Goal: Find specific page/section: Find specific page/section

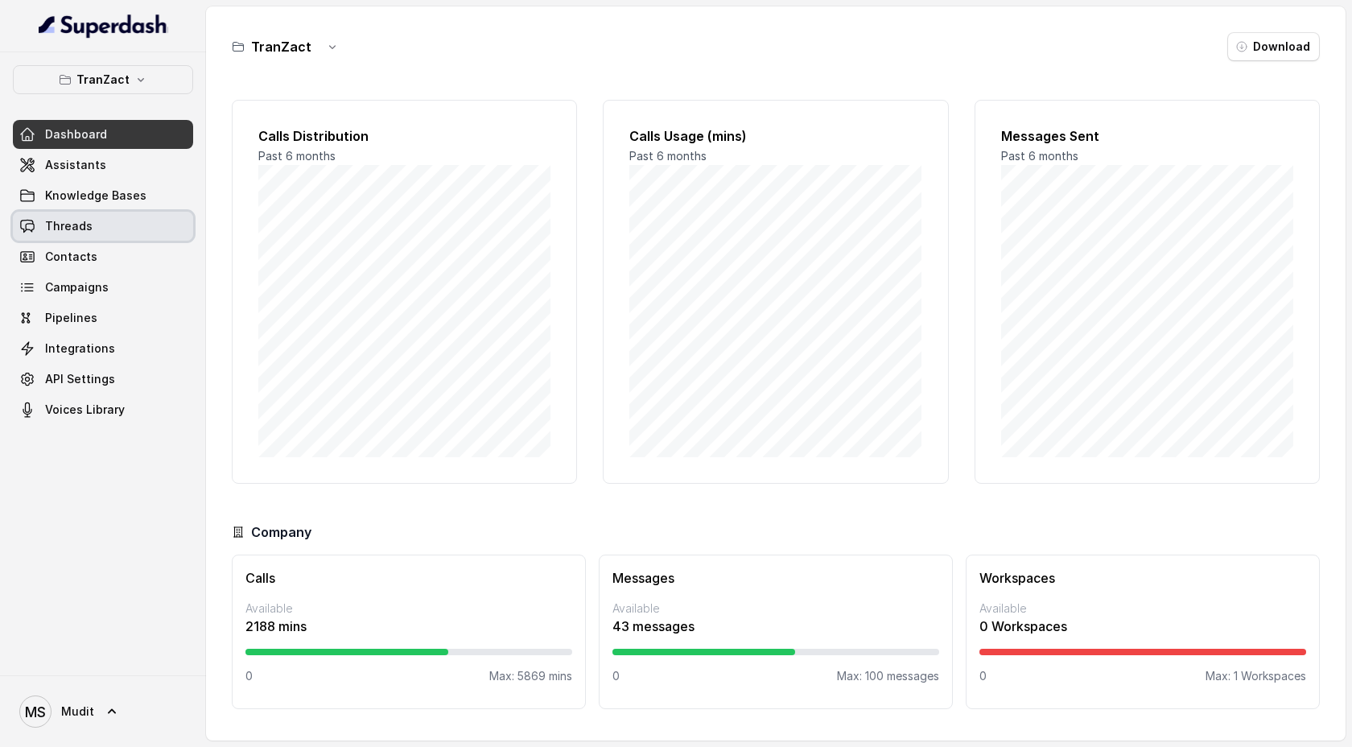
click at [91, 228] on link "Threads" at bounding box center [103, 226] width 180 height 29
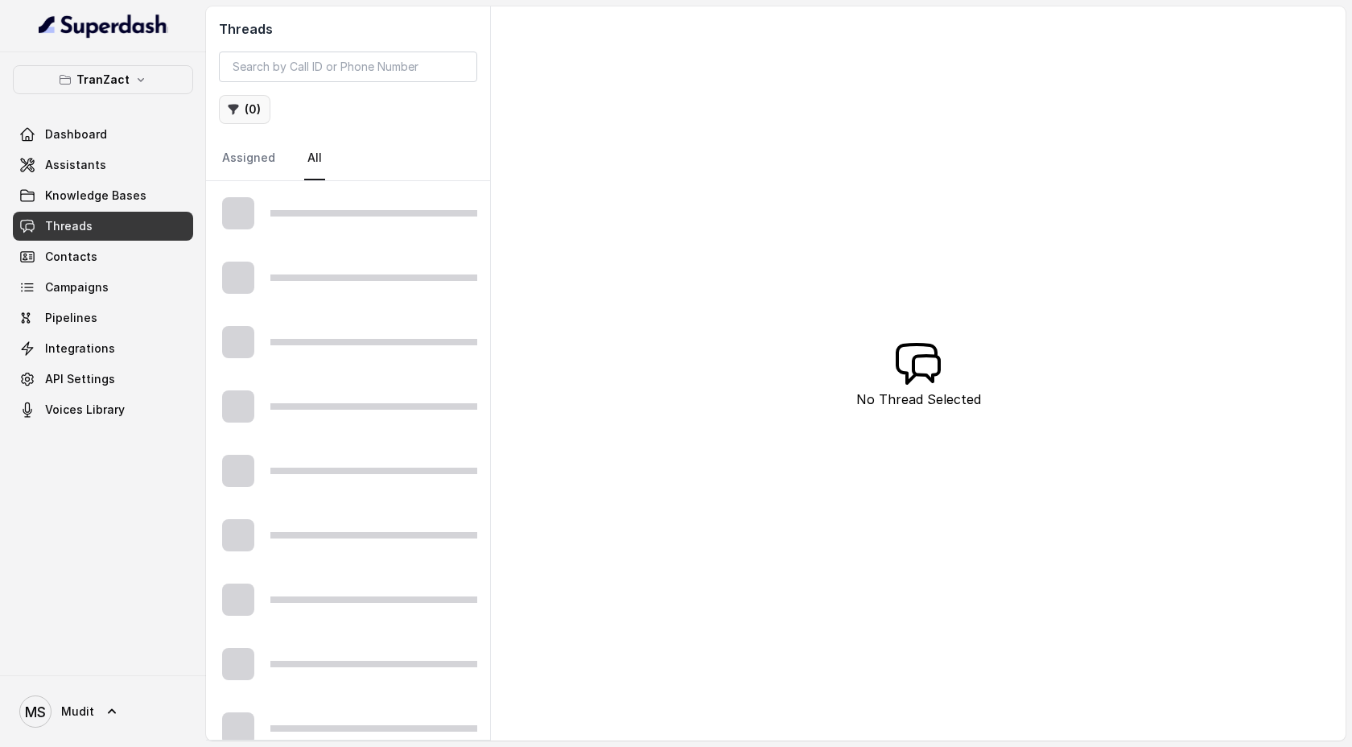
click at [256, 111] on button "( 0 )" at bounding box center [245, 109] width 52 height 29
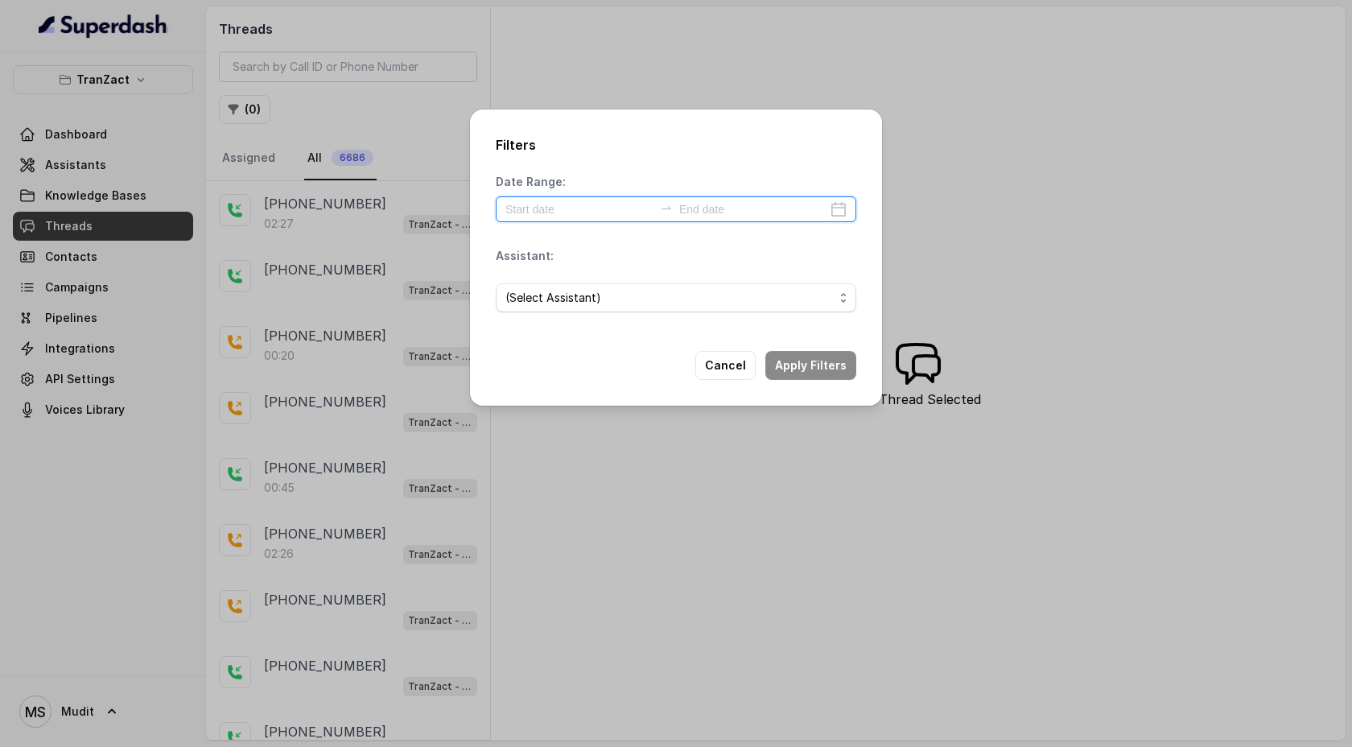
click at [579, 204] on input at bounding box center [579, 209] width 148 height 18
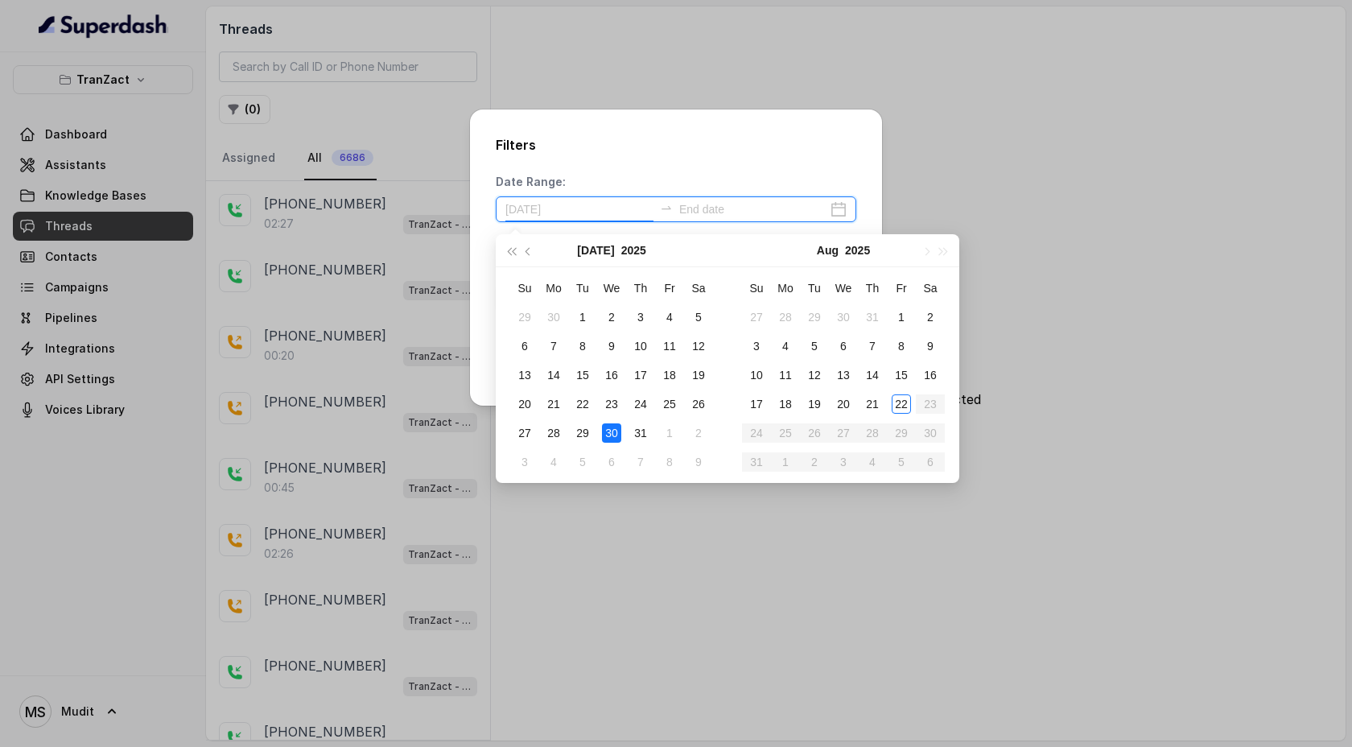
type input "[DATE]"
click at [584, 319] on div "1" at bounding box center [582, 316] width 19 height 19
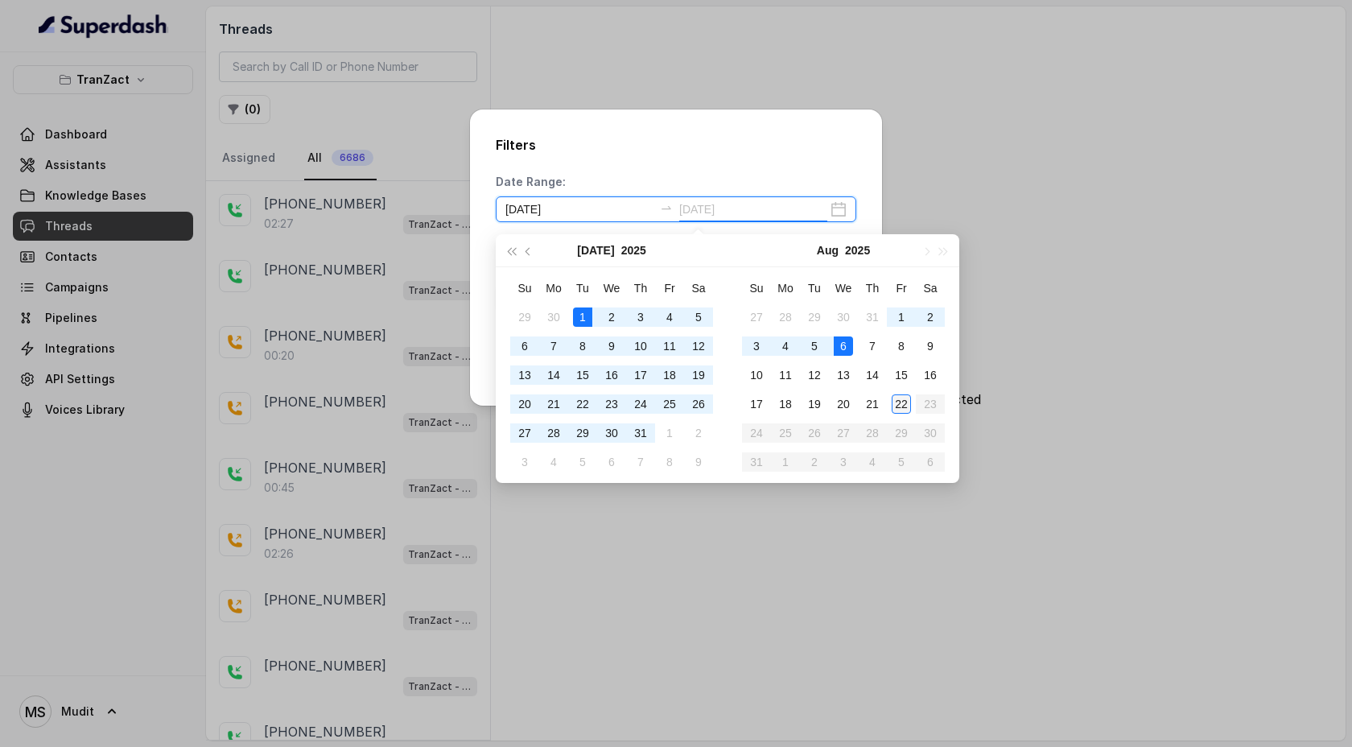
type input "[DATE]"
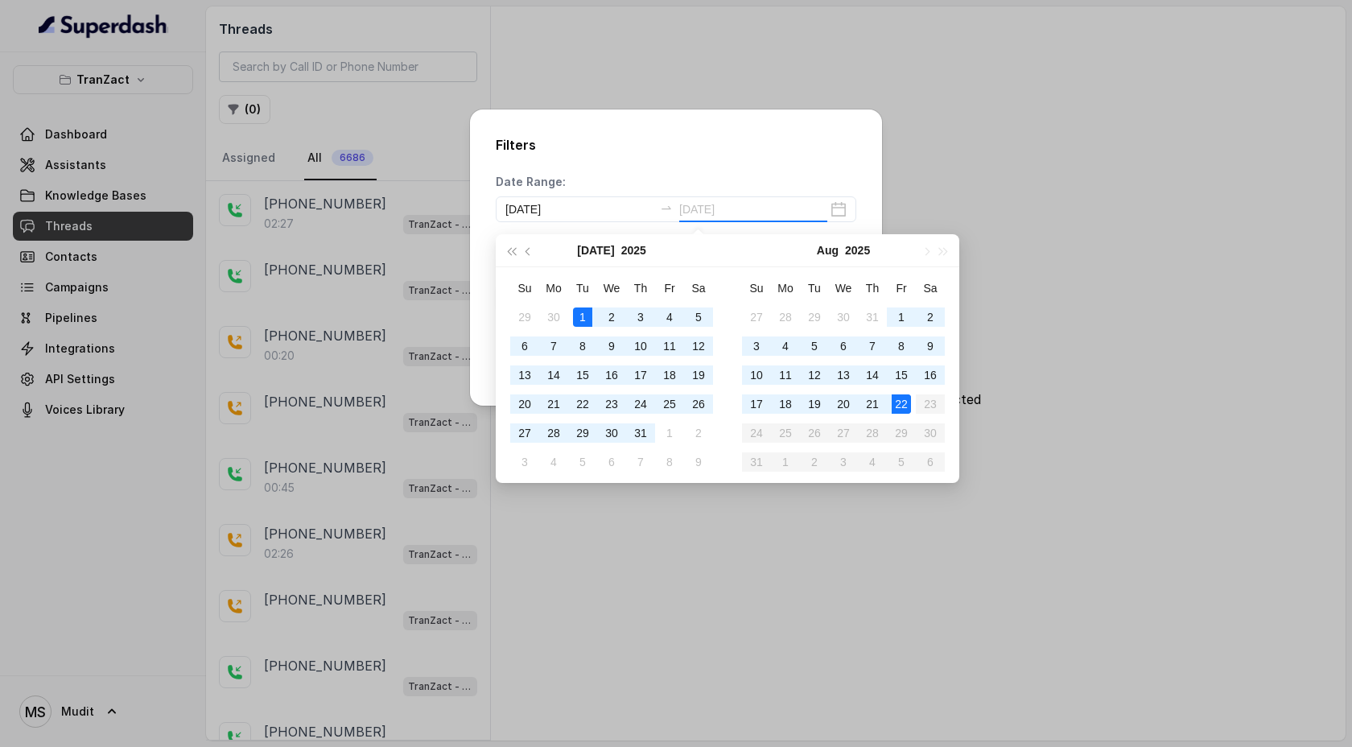
click at [893, 412] on div "22" at bounding box center [901, 403] width 19 height 19
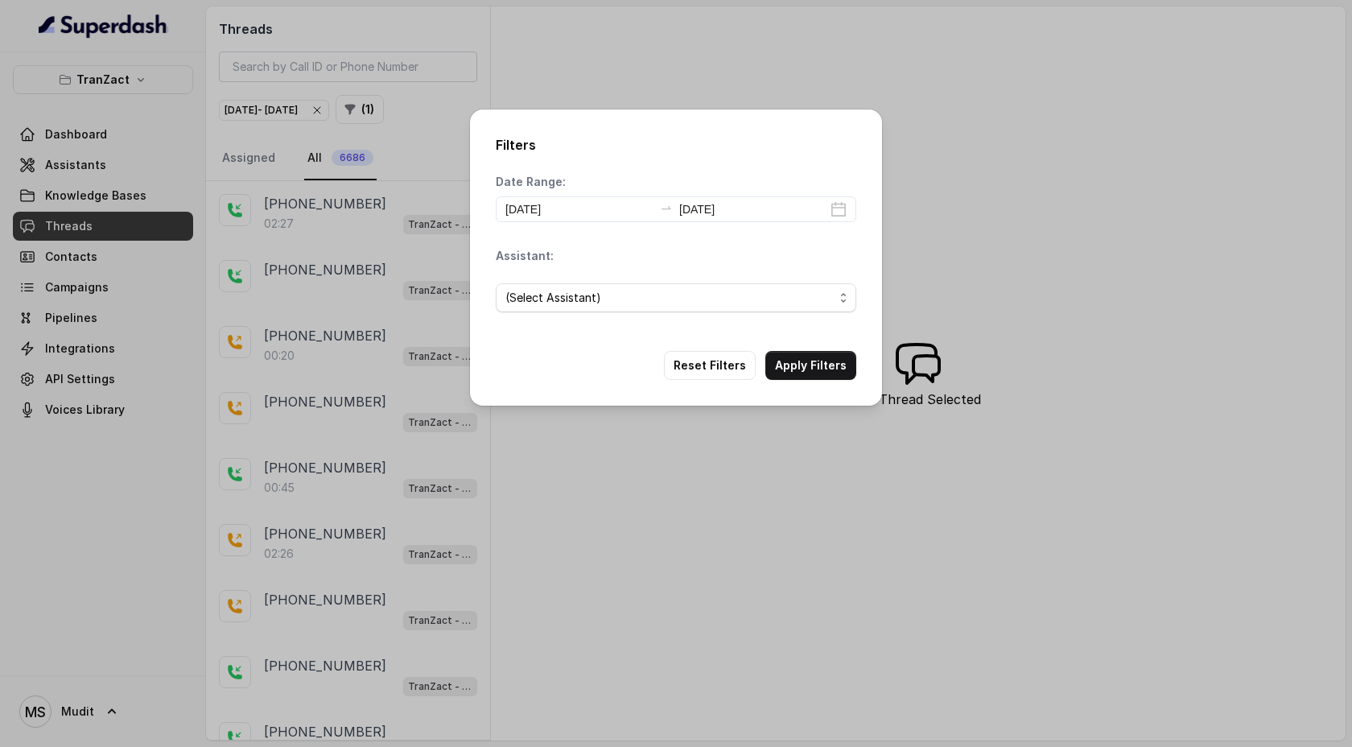
click at [637, 303] on span "(Select Assistant)" at bounding box center [669, 297] width 328 height 19
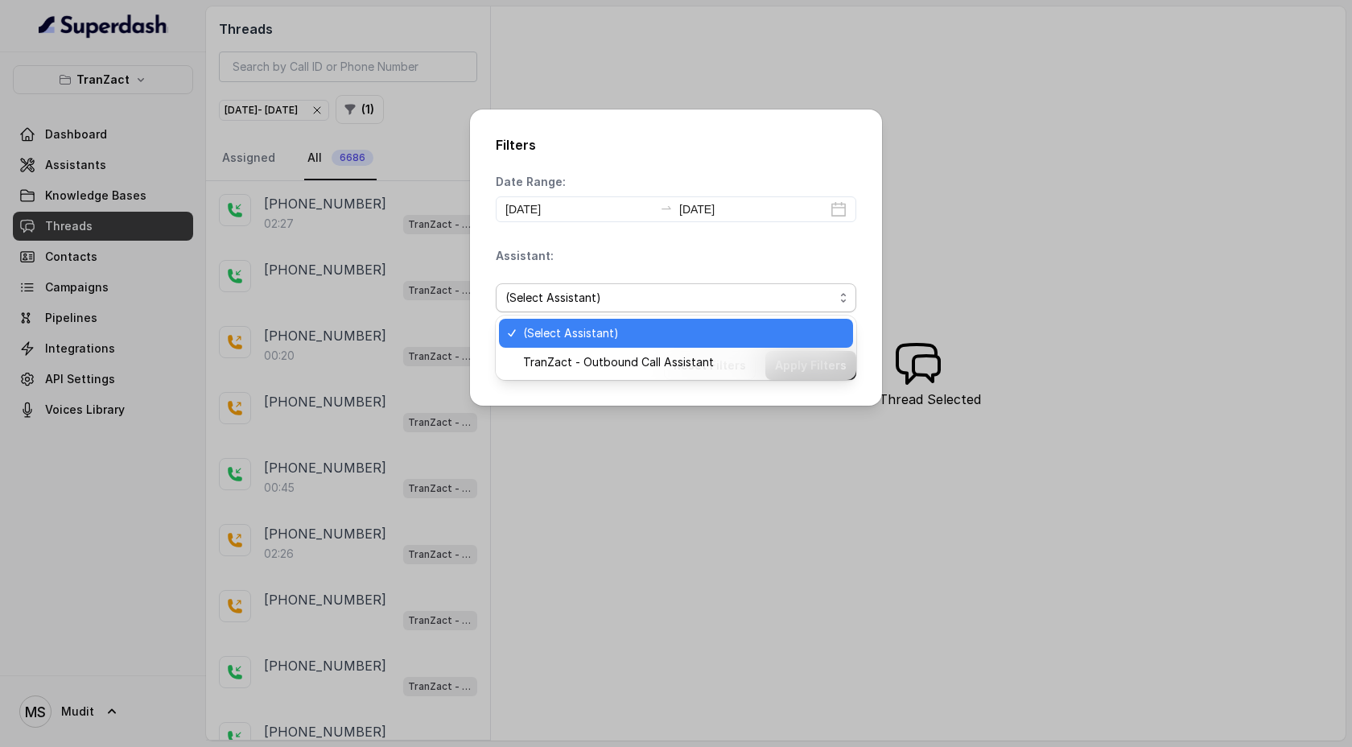
click at [635, 347] on div "(Select Assistant)" at bounding box center [676, 333] width 354 height 29
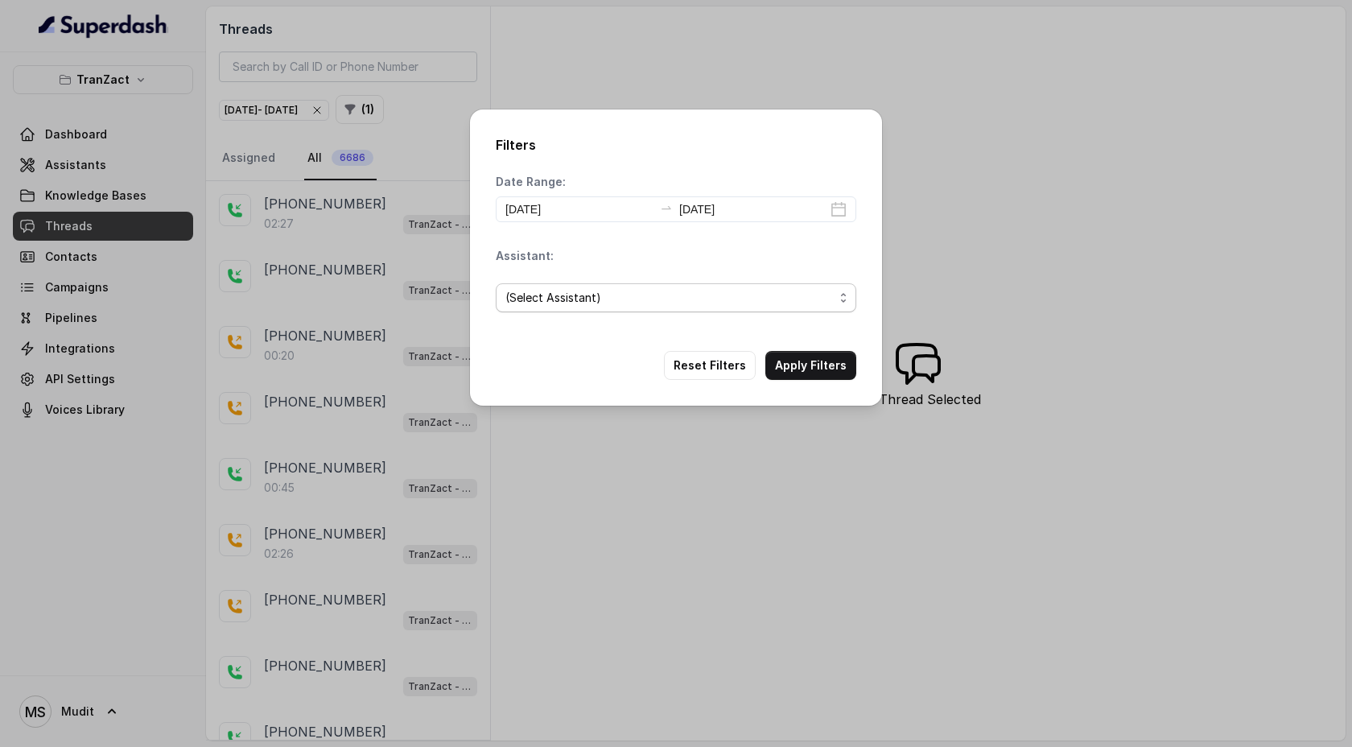
click at [645, 309] on span "(Select Assistant)" at bounding box center [676, 297] width 361 height 29
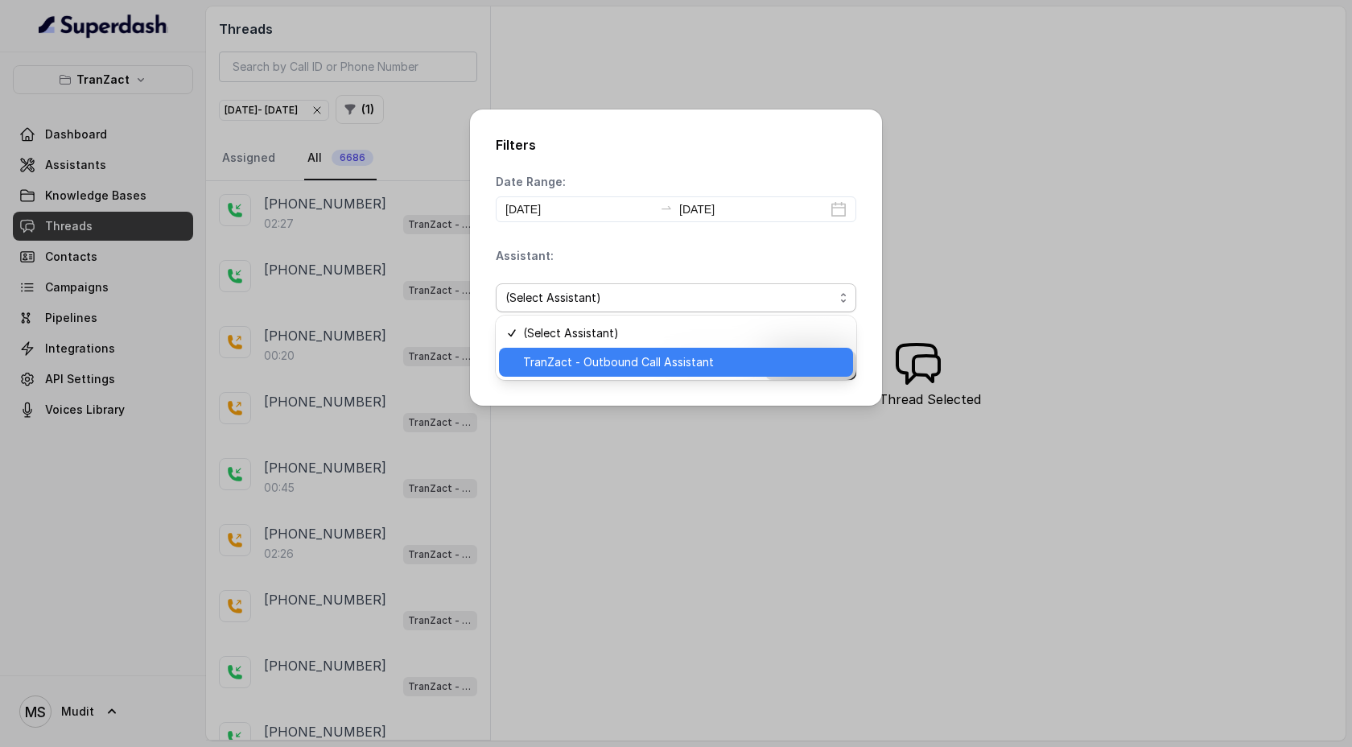
drag, startPoint x: 645, startPoint y: 344, endPoint x: 646, endPoint y: 365, distance: 20.9
click at [646, 366] on div "(Select Assistant) TranZact - Outbound Call Assistant" at bounding box center [676, 348] width 361 height 64
click at [646, 365] on span "TranZact - Outbound Call Assistant" at bounding box center [683, 362] width 320 height 19
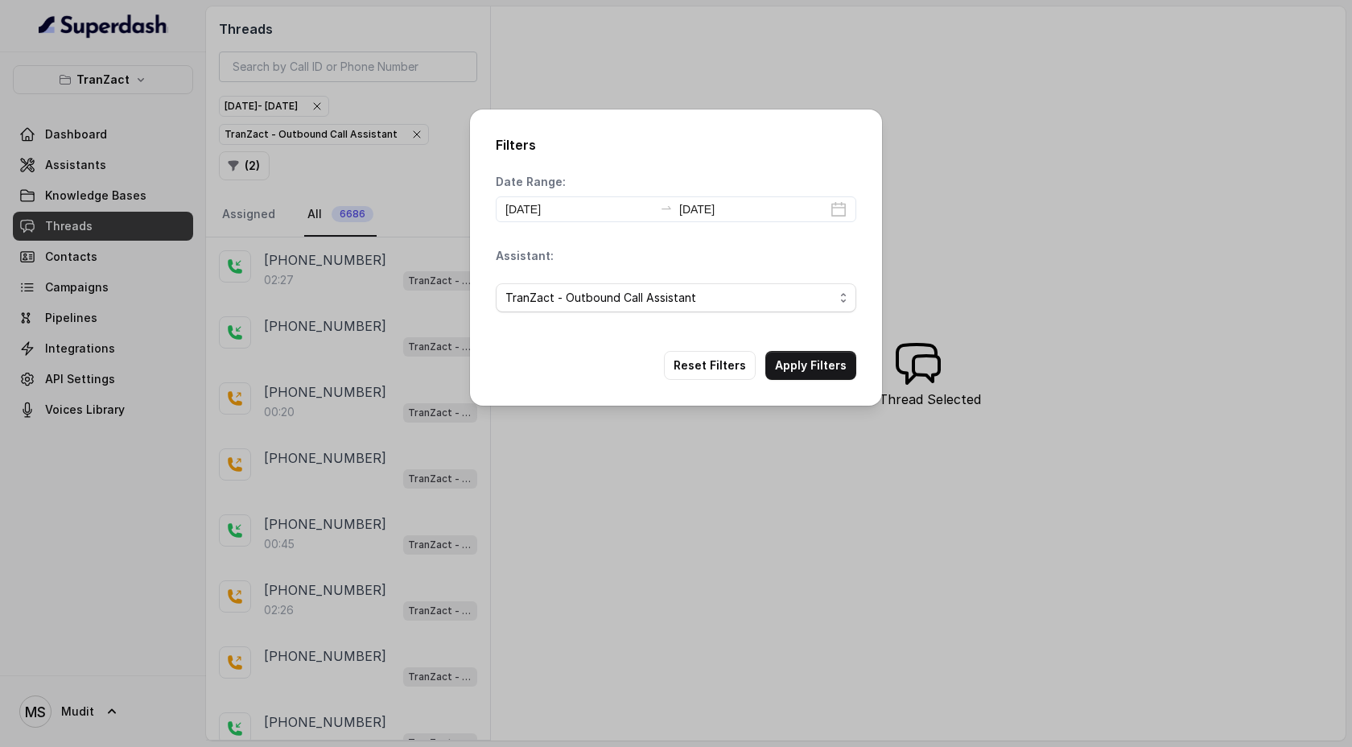
click at [809, 378] on button "Apply Filters" at bounding box center [810, 365] width 91 height 29
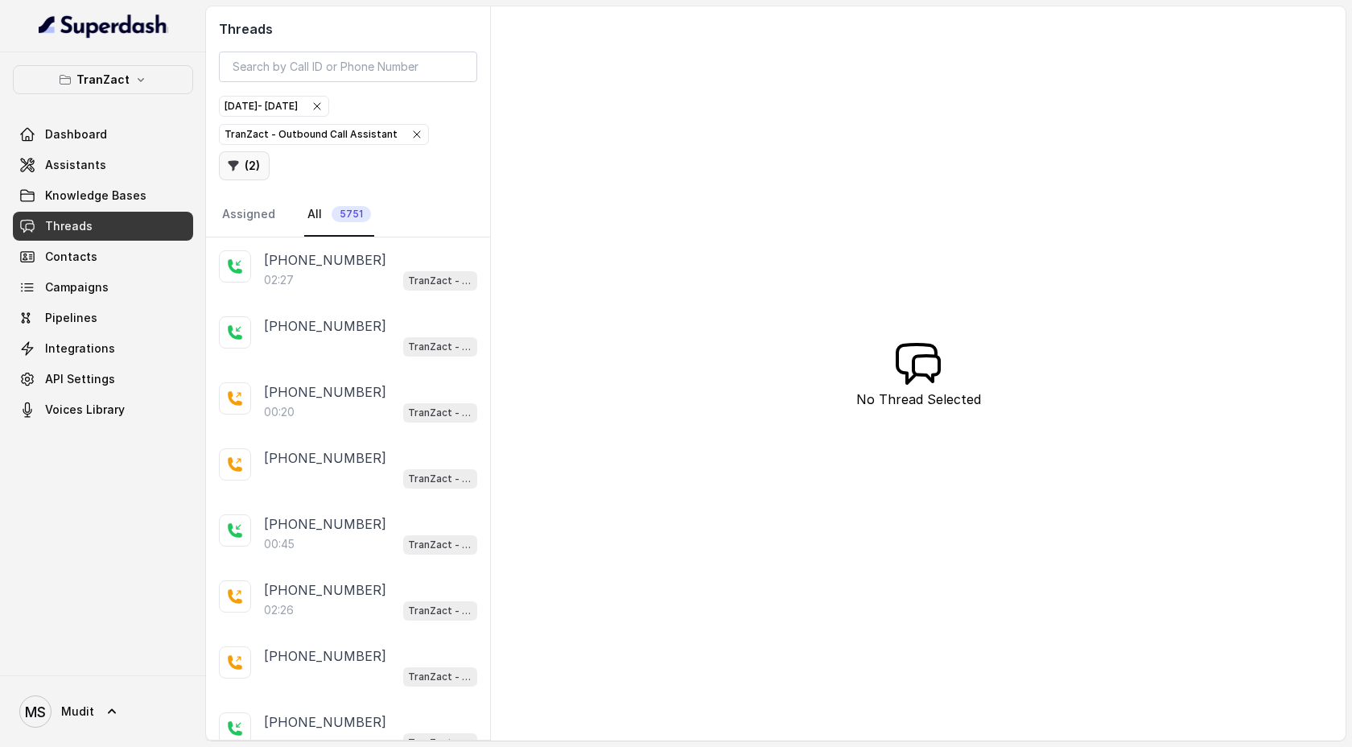
click at [270, 151] on button "( 2 )" at bounding box center [244, 165] width 51 height 29
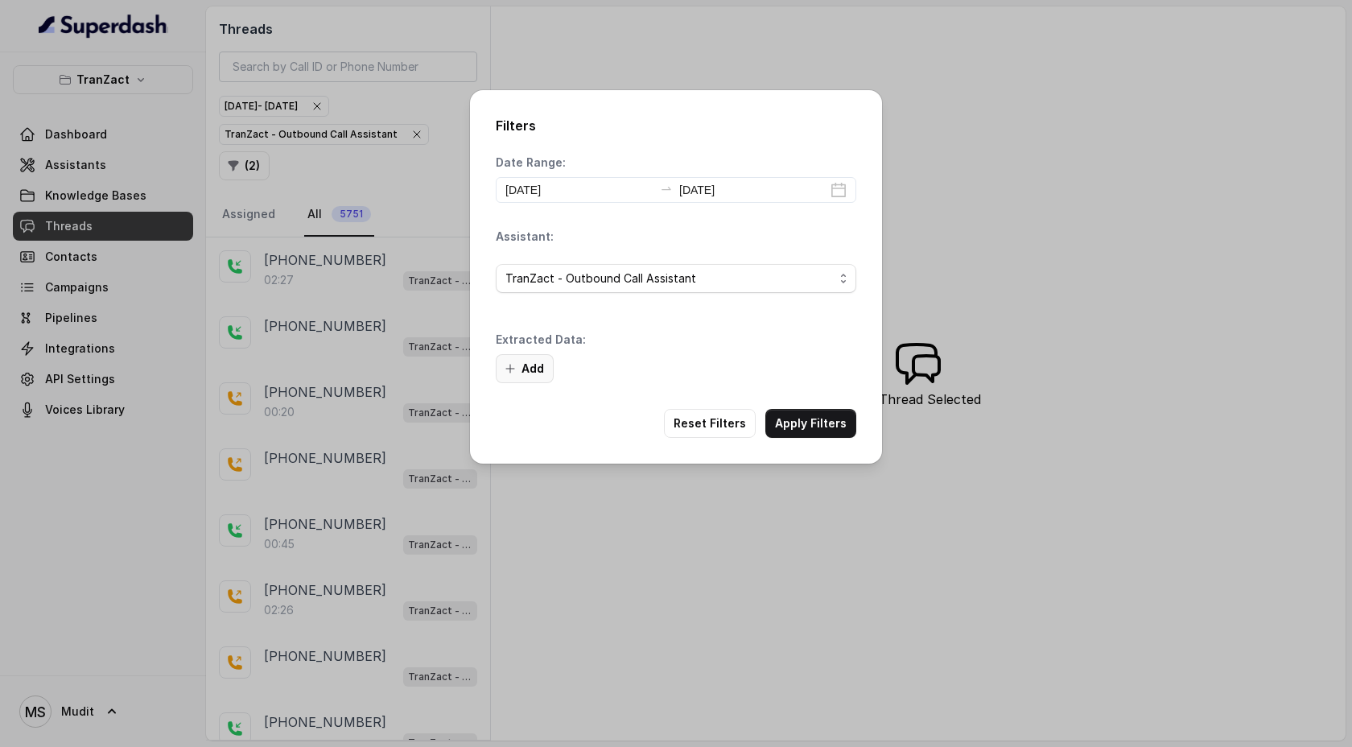
click at [534, 363] on button "Add" at bounding box center [525, 368] width 58 height 29
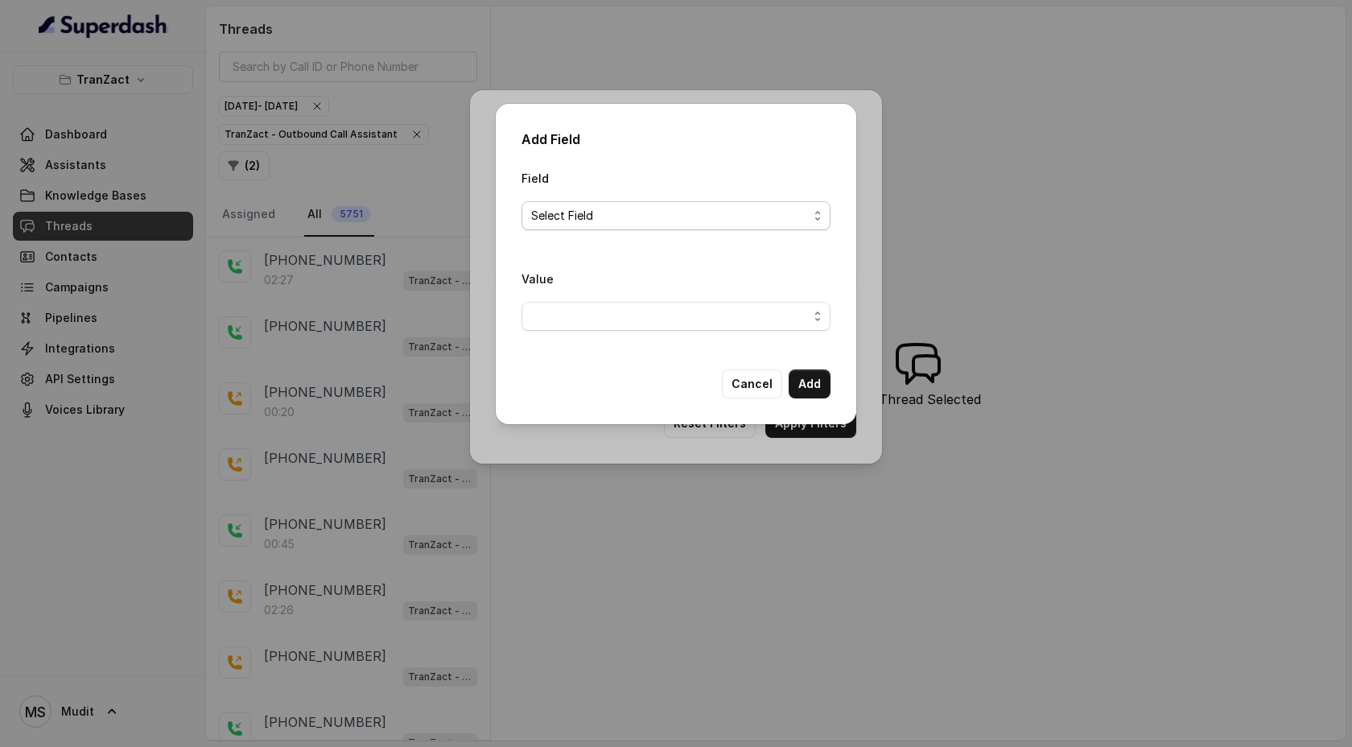
click at [638, 219] on span "Select Field" at bounding box center [669, 215] width 277 height 19
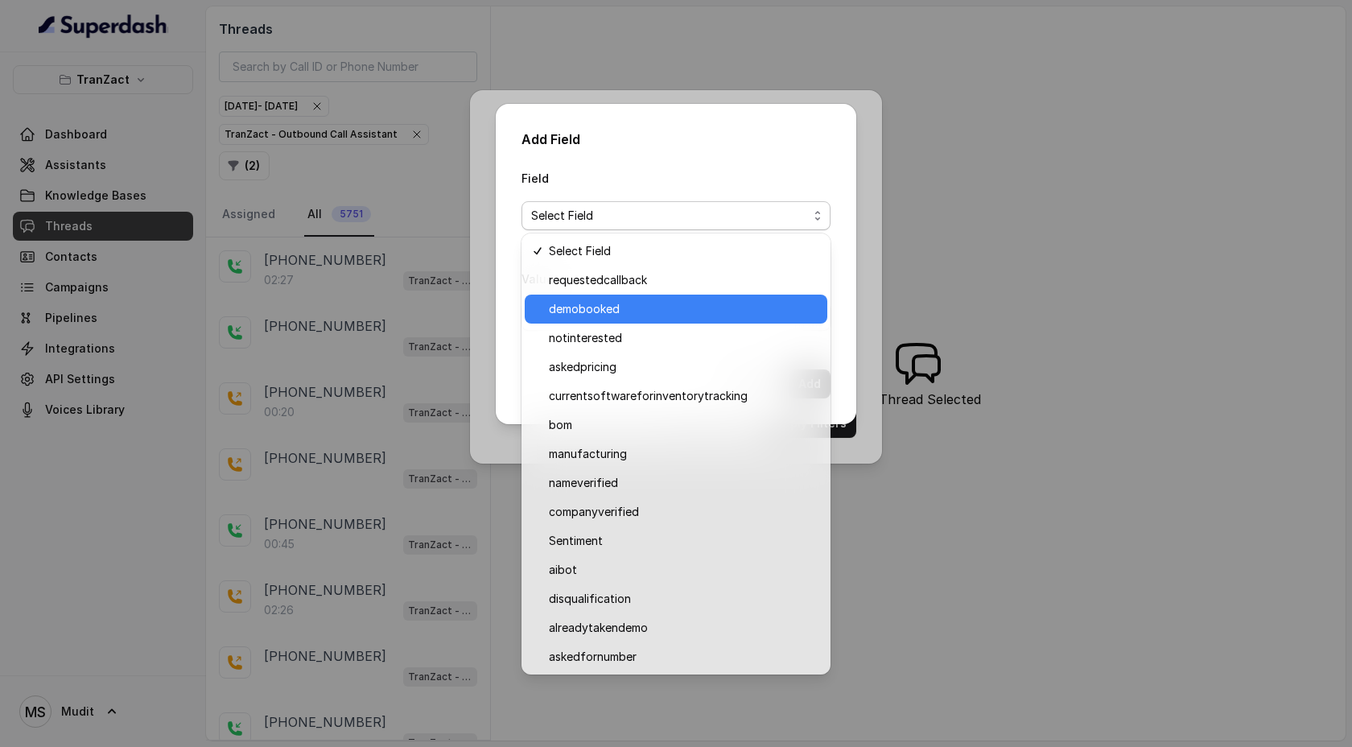
click at [637, 316] on span "demobooked" at bounding box center [683, 308] width 269 height 19
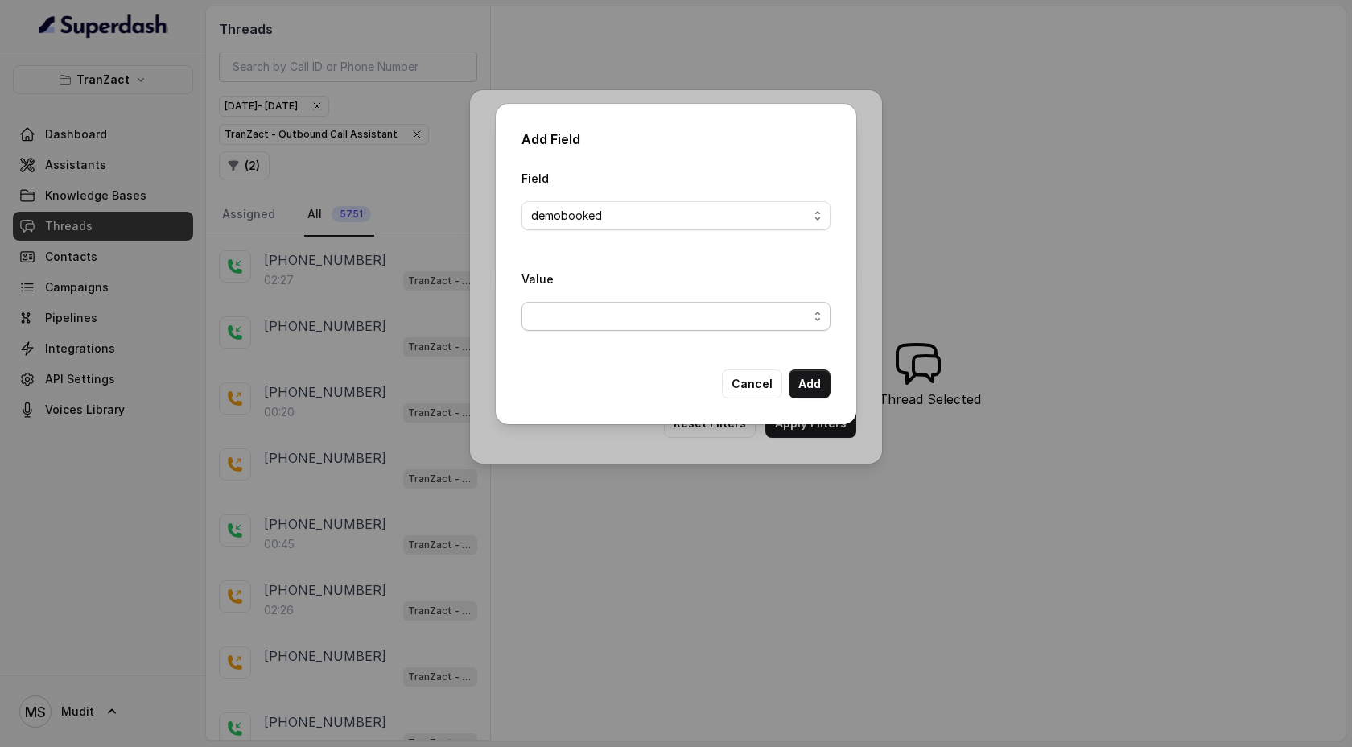
click at [637, 316] on span "button" at bounding box center [676, 316] width 309 height 29
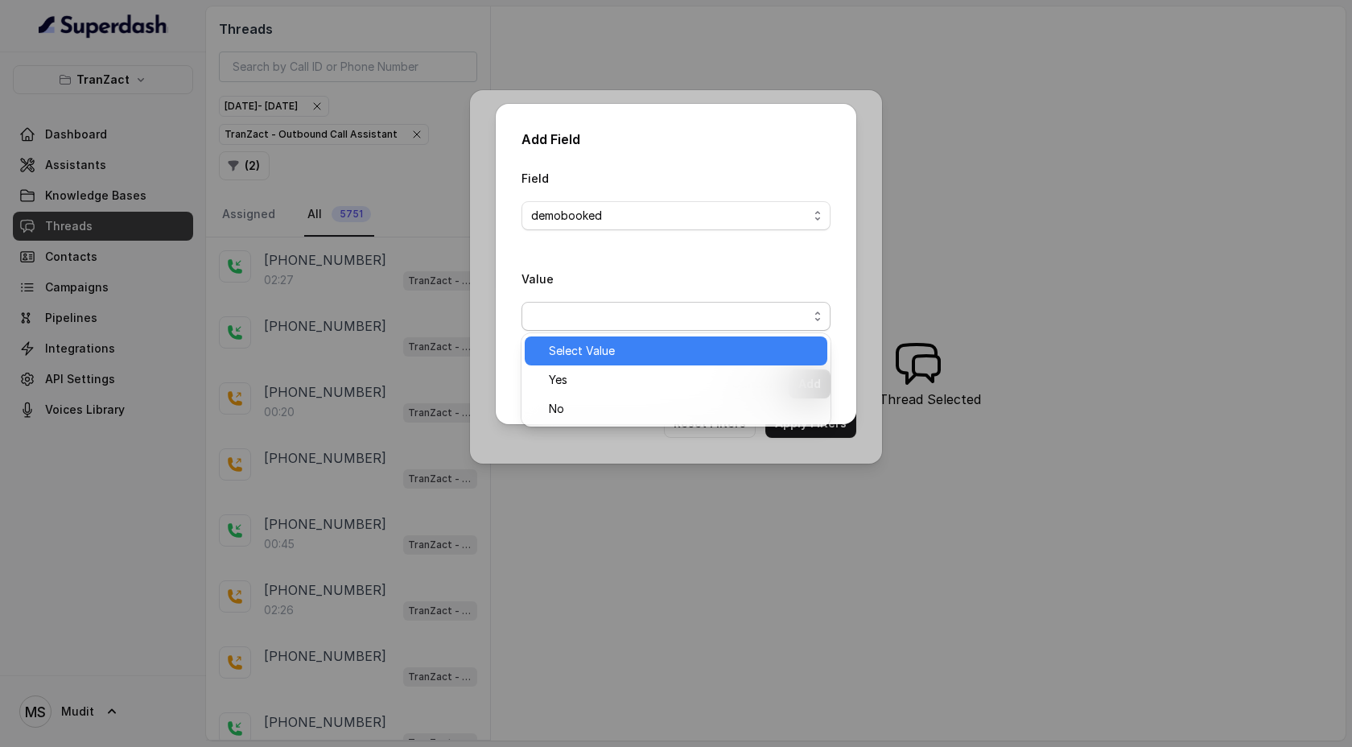
click at [623, 368] on div "Yes" at bounding box center [676, 379] width 303 height 29
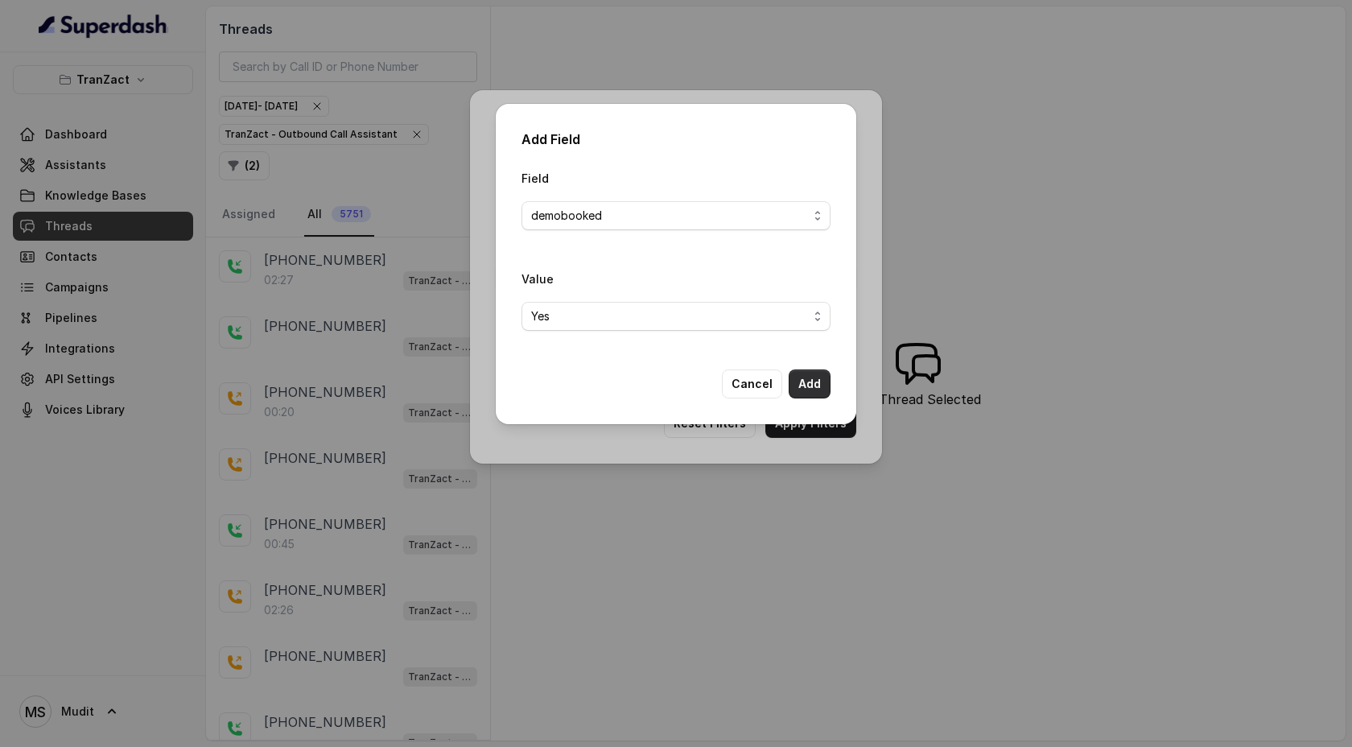
click at [807, 382] on button "Add" at bounding box center [810, 383] width 42 height 29
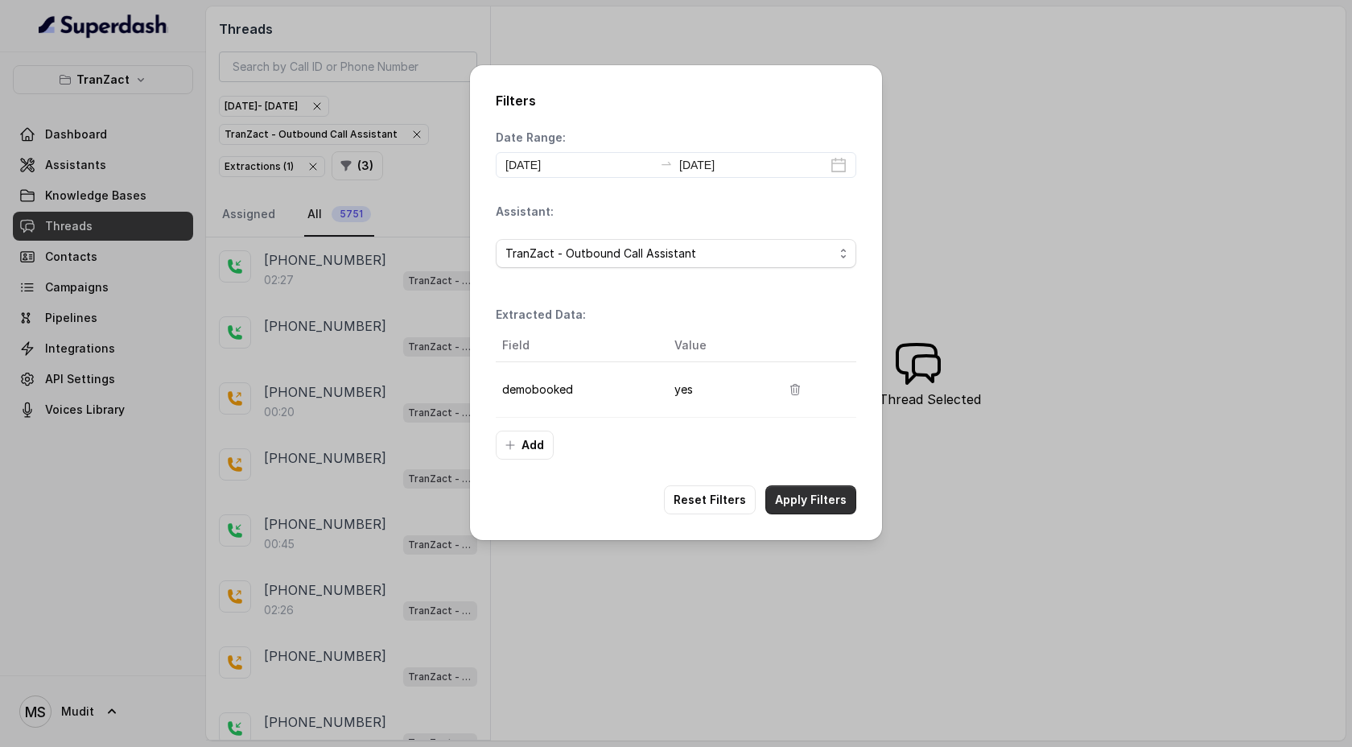
click at [827, 496] on button "Apply Filters" at bounding box center [810, 499] width 91 height 29
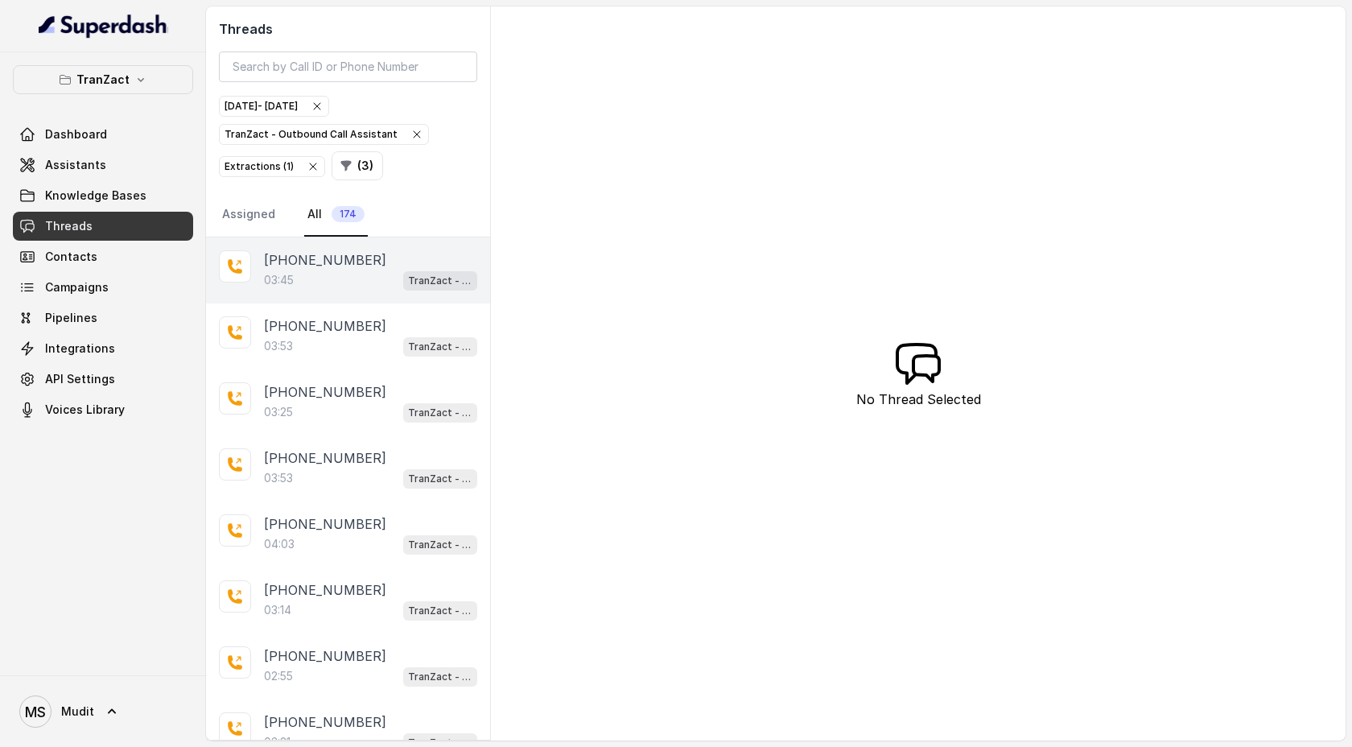
click at [367, 286] on div "03:45 TranZact - Outbound Call Assistant" at bounding box center [370, 280] width 213 height 21
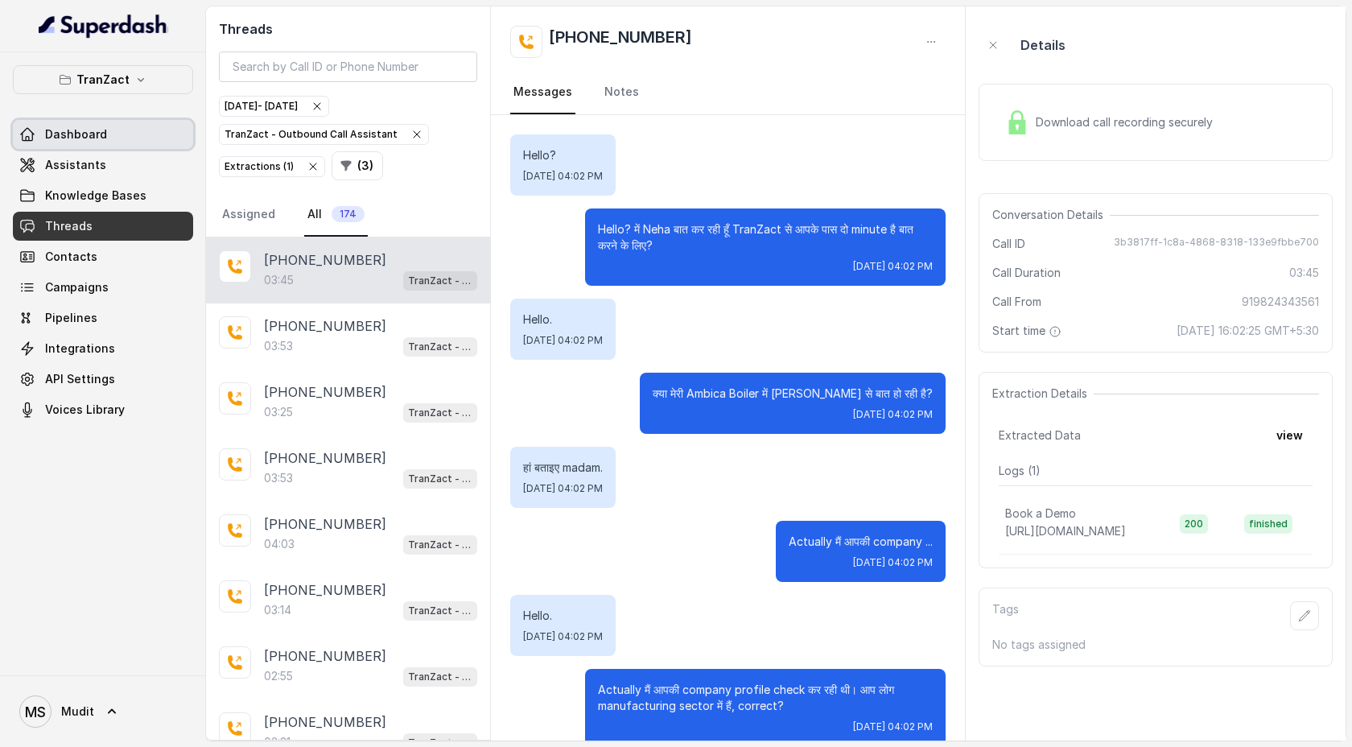
click at [142, 141] on link "Dashboard" at bounding box center [103, 134] width 180 height 29
